Goal: Transaction & Acquisition: Download file/media

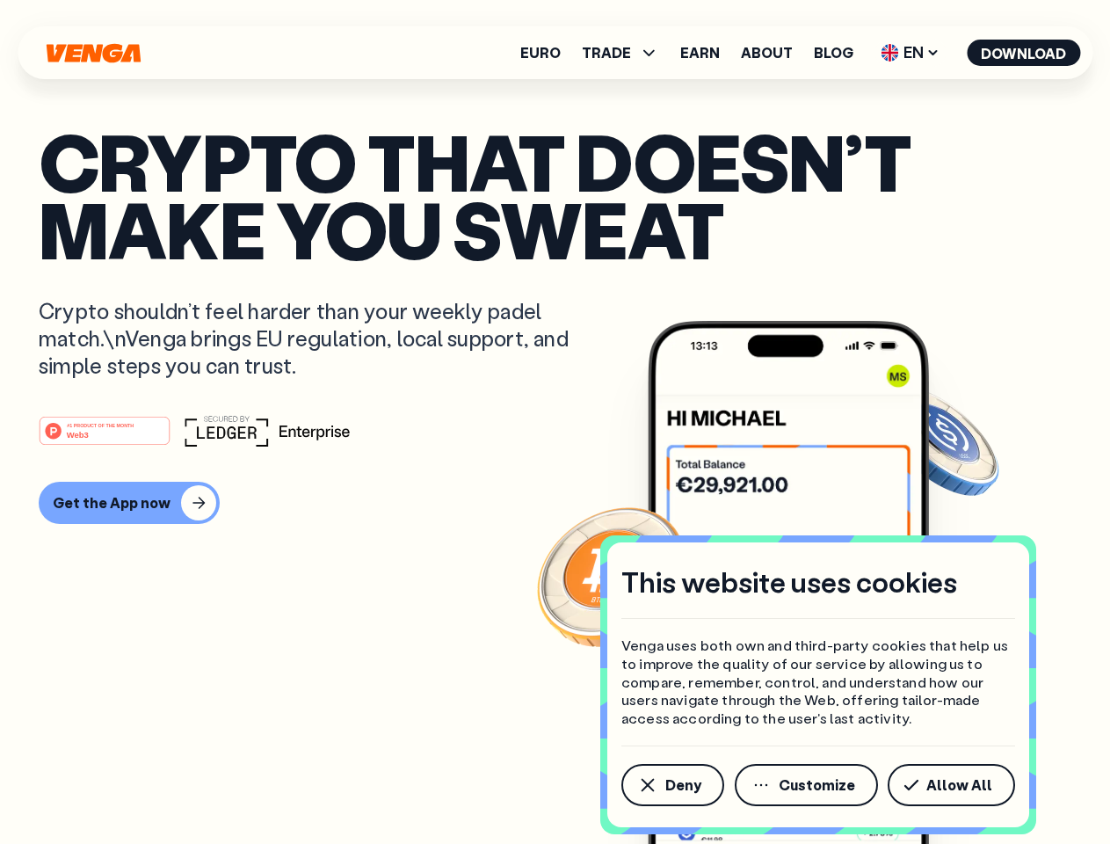
click at [555, 422] on div "#1 PRODUCT OF THE MONTH Web3" at bounding box center [555, 431] width 1033 height 32
click at [672, 785] on span "Deny" at bounding box center [683, 785] width 36 height 14
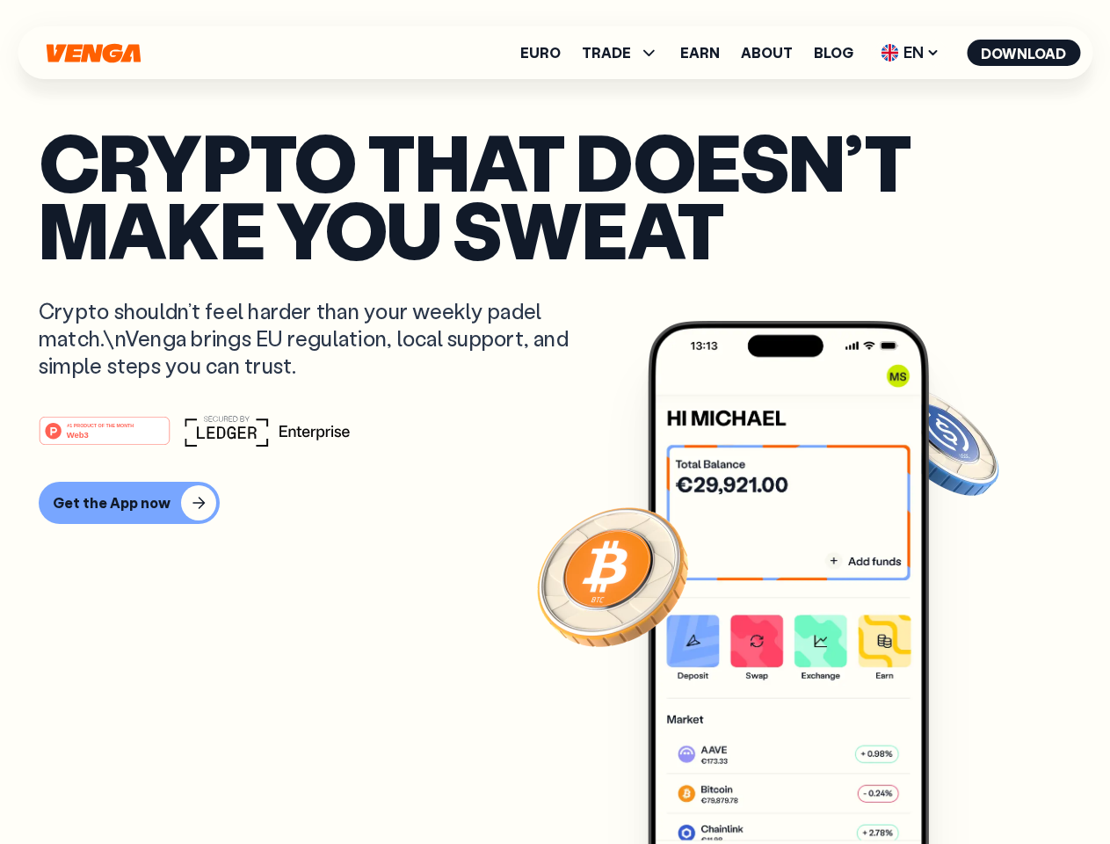
click at [808, 785] on img at bounding box center [788, 615] width 281 height 589
click at [955, 785] on article "Crypto that doesn’t make you sweat Crypto shouldn’t feel harder than your weekl…" at bounding box center [555, 456] width 1033 height 659
click at [626, 53] on span "TRADE" at bounding box center [606, 53] width 49 height 14
click at [911, 53] on span "EN" at bounding box center [910, 53] width 71 height 28
click at [1024, 53] on button "Download" at bounding box center [1023, 53] width 113 height 26
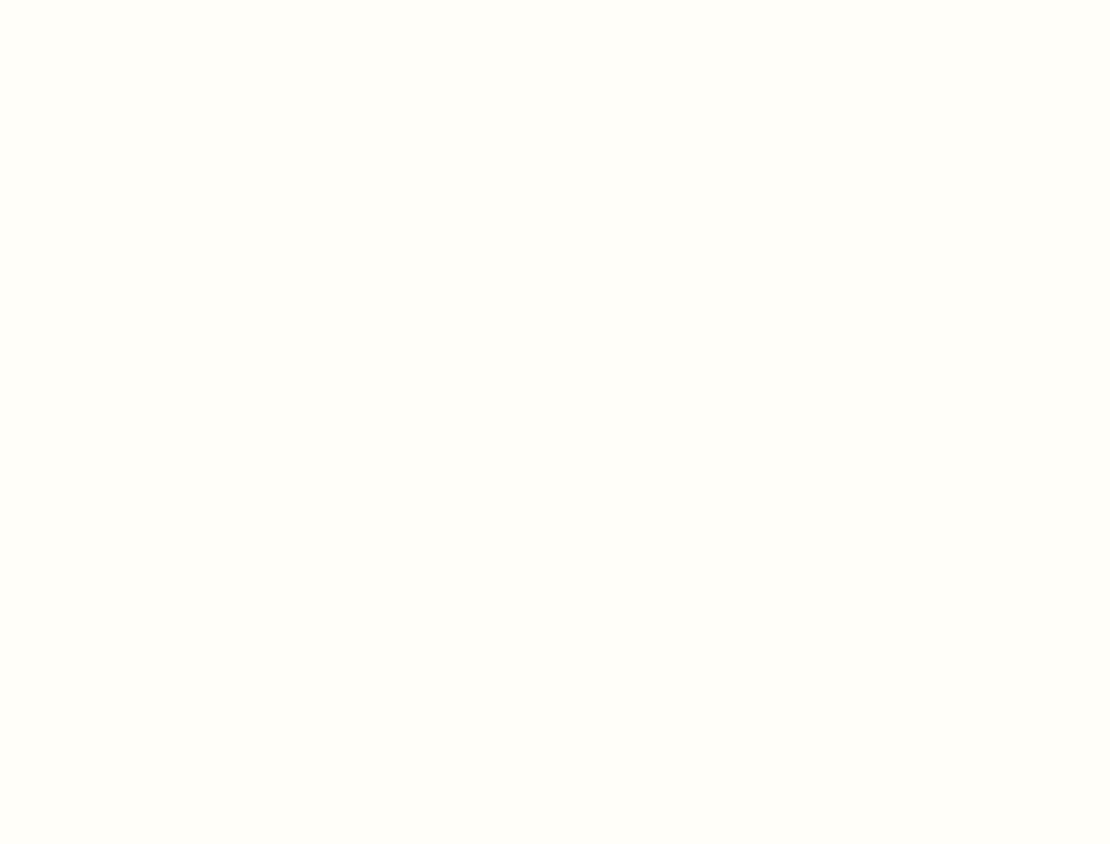
click at [555, 0] on html "This website uses cookies Venga uses both own and third-party cookies that help…" at bounding box center [555, 0] width 1110 height 0
click at [127, 0] on html "This website uses cookies Venga uses both own and third-party cookies that help…" at bounding box center [555, 0] width 1110 height 0
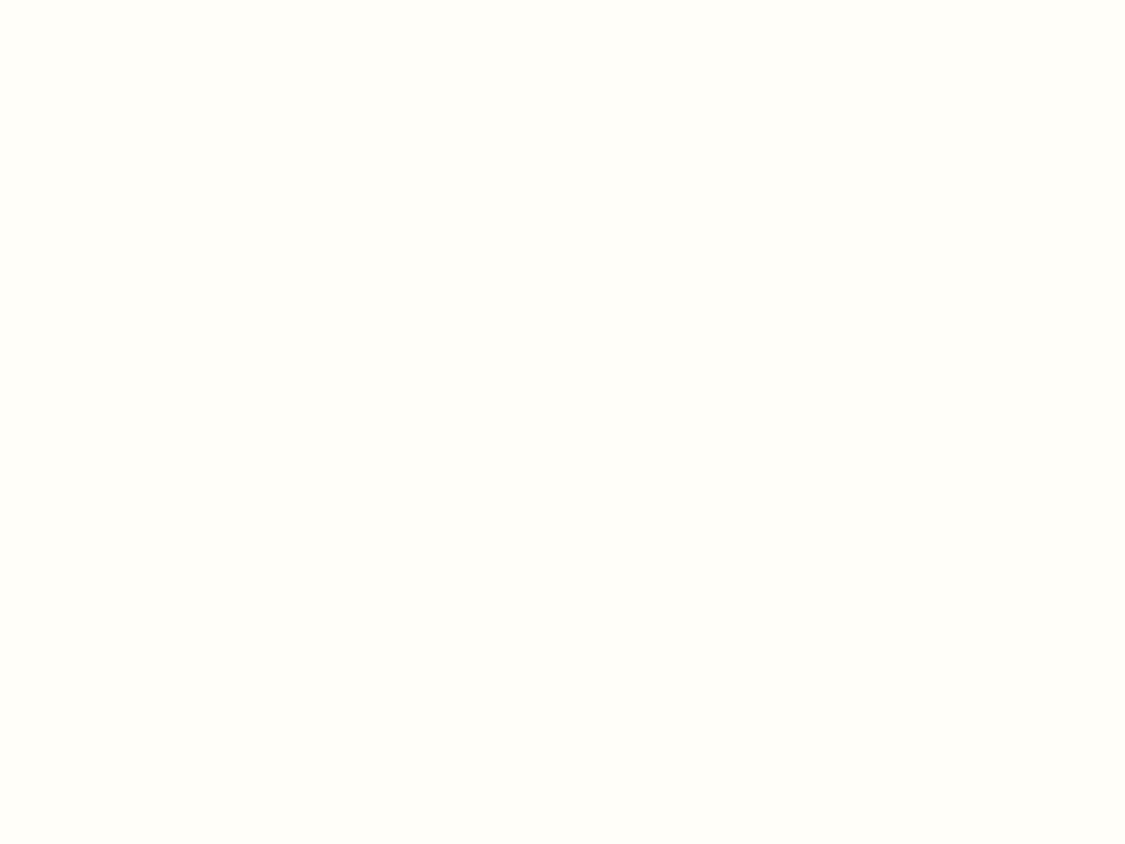
click at [107, 0] on html "This website uses cookies Venga uses both own and third-party cookies that help…" at bounding box center [562, 0] width 1125 height 0
